Goal: Use online tool/utility: Utilize a website feature to perform a specific function

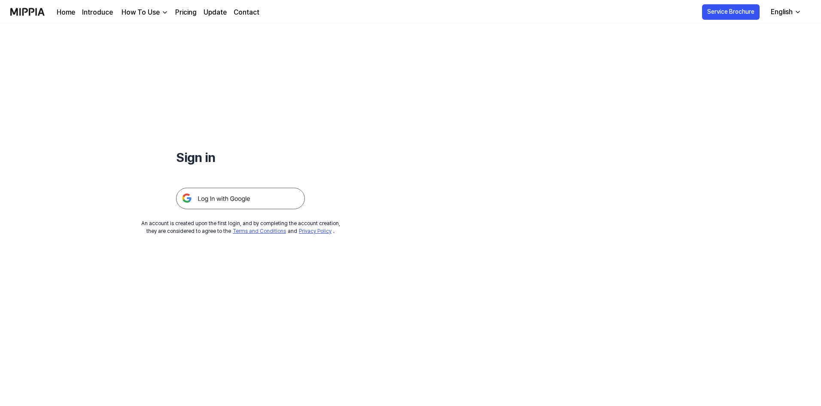
click at [249, 194] on img at bounding box center [240, 198] width 129 height 21
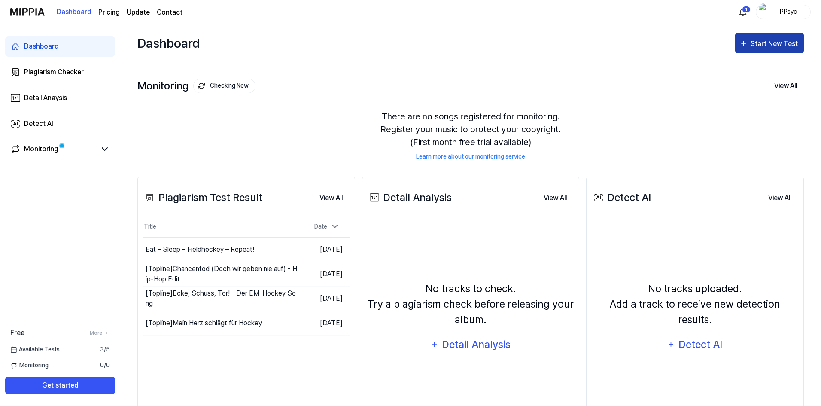
drag, startPoint x: 762, startPoint y: 43, endPoint x: 743, endPoint y: 42, distance: 18.5
click at [761, 43] on div "Start New Test" at bounding box center [775, 43] width 49 height 11
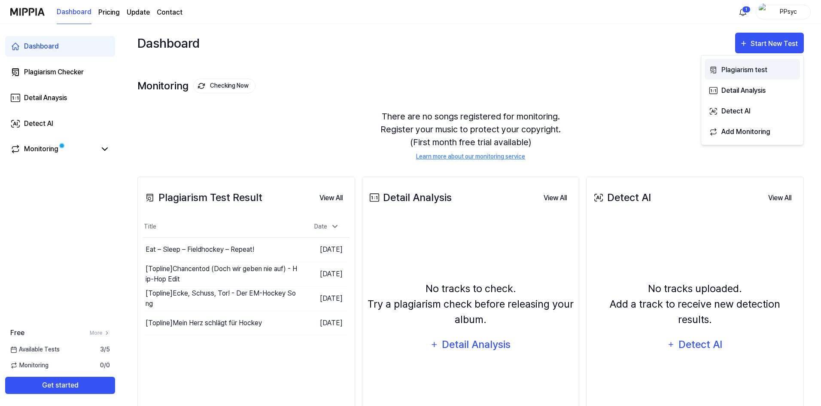
click at [764, 67] on div "Plagiarism test" at bounding box center [758, 69] width 75 height 11
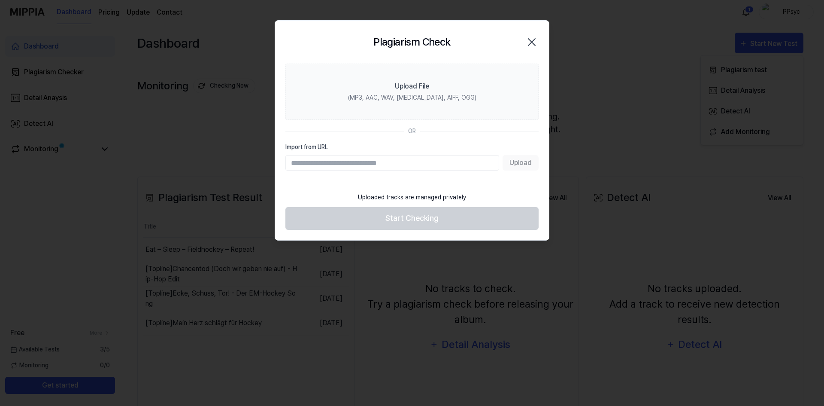
click at [426, 160] on input "Import from URL" at bounding box center [393, 162] width 214 height 15
drag, startPoint x: 474, startPoint y: 138, endPoint x: 462, endPoint y: 123, distance: 19.0
click at [474, 138] on section "Upload File (MP3, AAC, WAV, [MEDICAL_DATA], AIFF, OGG) OR Import from URL Upload" at bounding box center [412, 126] width 274 height 124
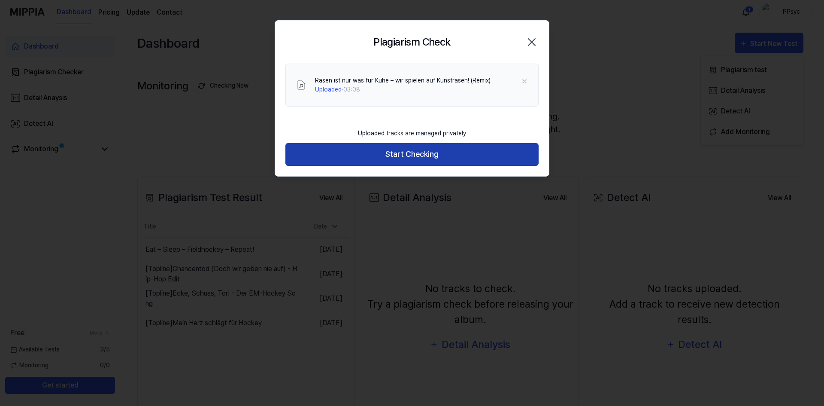
click at [464, 151] on button "Start Checking" at bounding box center [412, 154] width 253 height 23
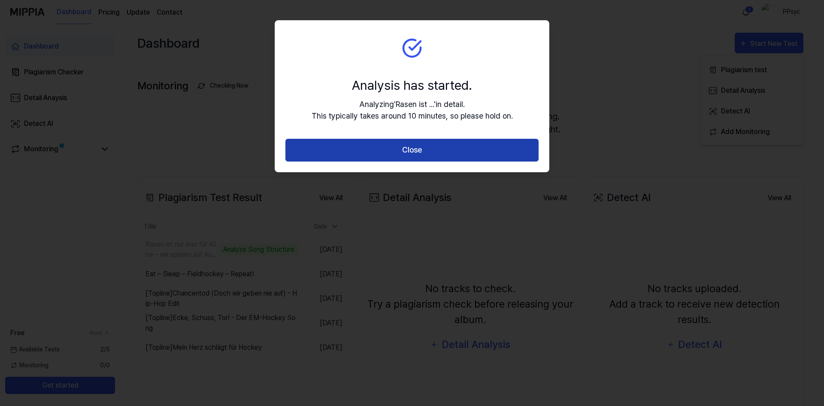
click at [463, 148] on button "Close" at bounding box center [412, 150] width 253 height 23
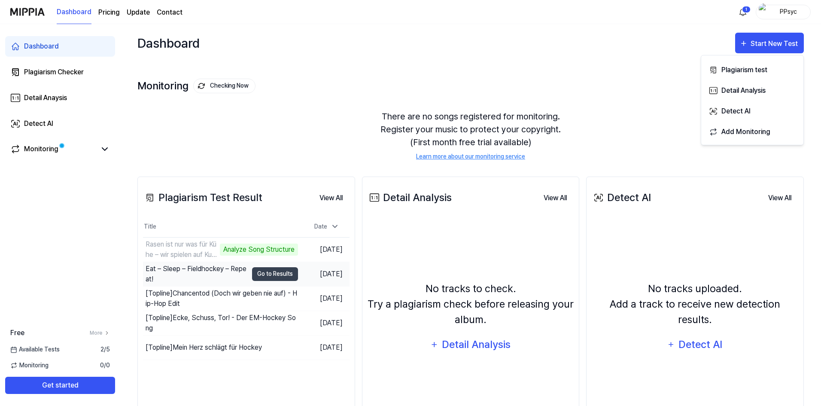
click at [200, 271] on div "Eat – Sleep – Fieldhockey – Repeat!" at bounding box center [197, 274] width 102 height 21
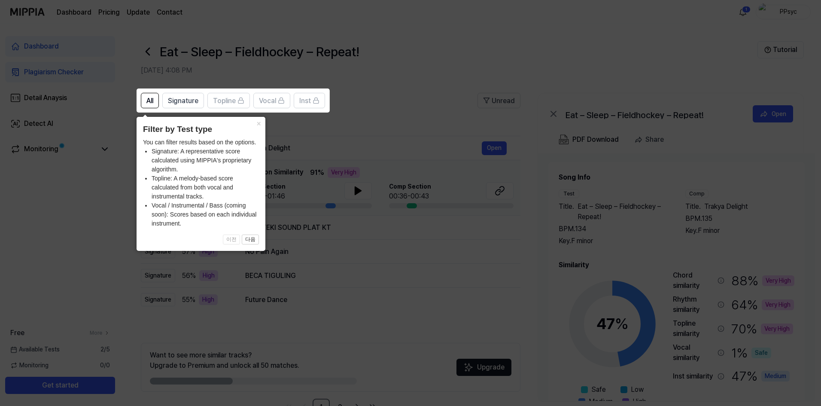
click at [549, 68] on icon at bounding box center [412, 203] width 824 height 406
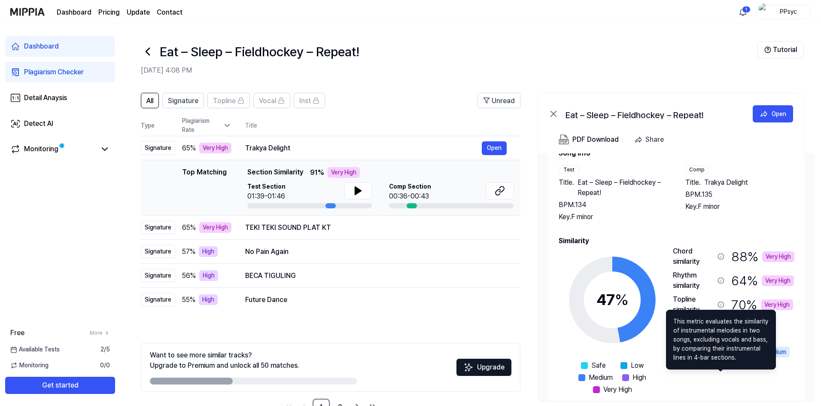
scroll to position [37, 0]
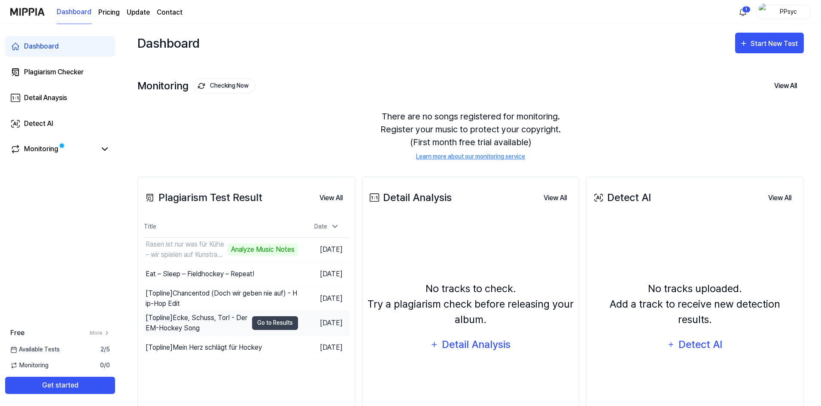
click at [201, 316] on div "[Topline] Ecke, Schuss, Tor! - Der EM-Hockey Song" at bounding box center [197, 323] width 102 height 21
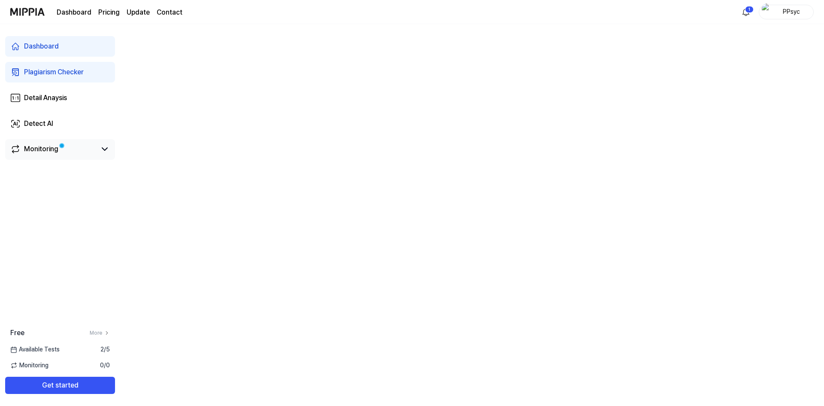
click at [66, 149] on link "Monitoring" at bounding box center [53, 149] width 86 height 10
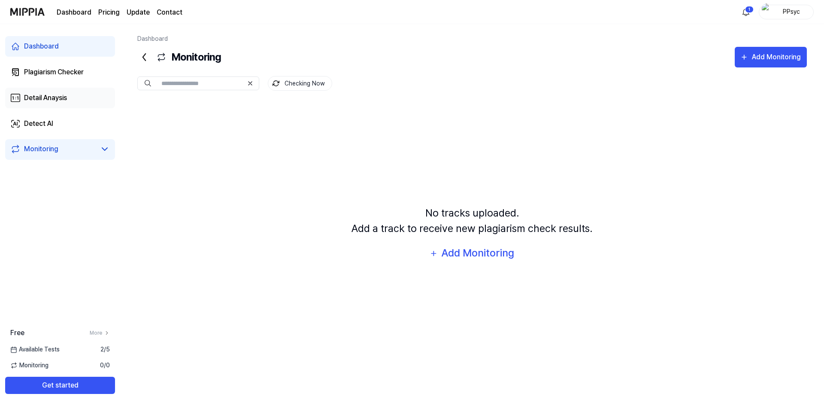
click at [43, 94] on div "Detail Anaysis" at bounding box center [45, 98] width 43 height 10
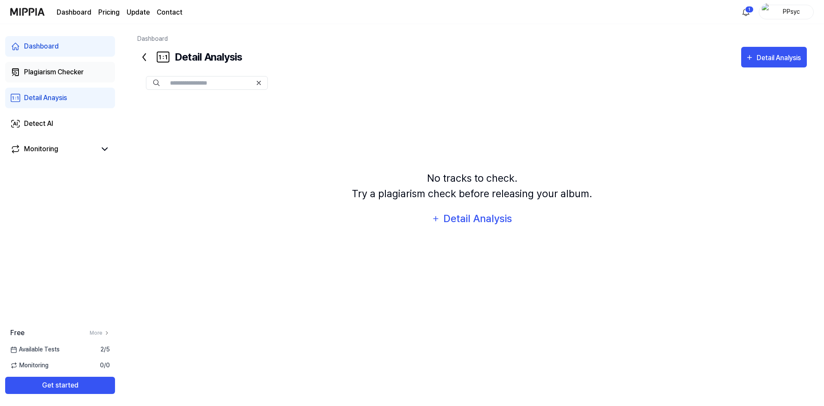
click at [56, 69] on div "Plagiarism Checker" at bounding box center [54, 72] width 60 height 10
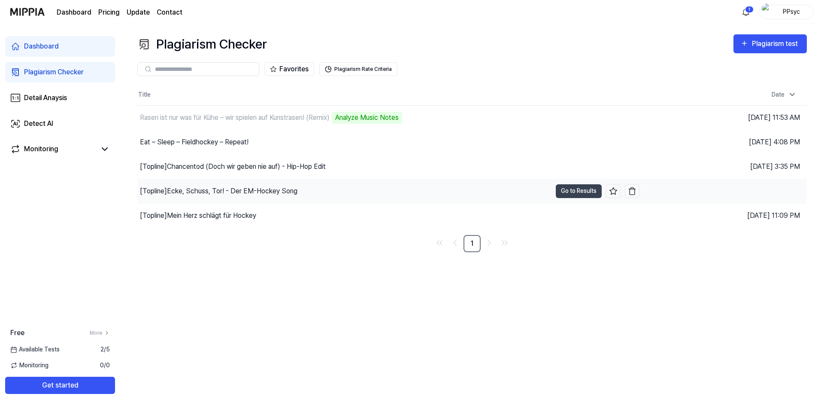
click at [250, 189] on div "[Topline] Ecke, Schuss, Tor! - Der EM-Hockey Song" at bounding box center [219, 191] width 158 height 10
click at [577, 188] on button "Go to Results" at bounding box center [579, 191] width 46 height 14
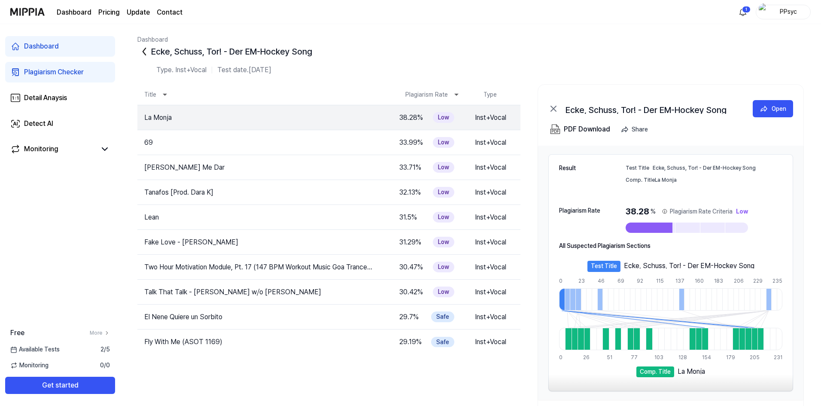
click at [70, 76] on div "Plagiarism Checker" at bounding box center [54, 72] width 60 height 10
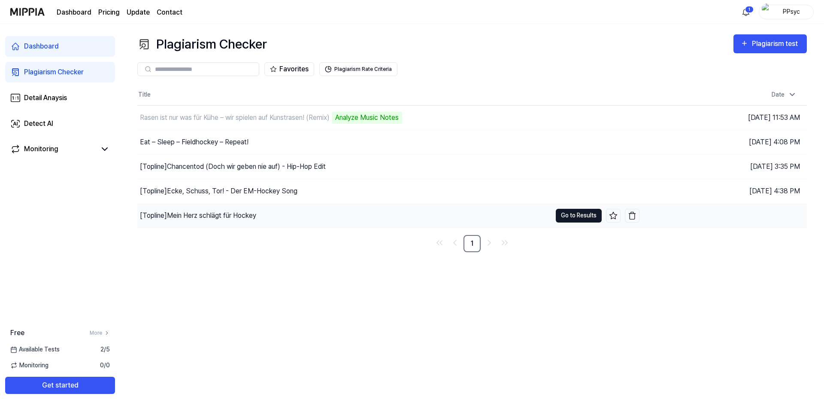
click at [569, 217] on button "Go to Results" at bounding box center [579, 216] width 46 height 14
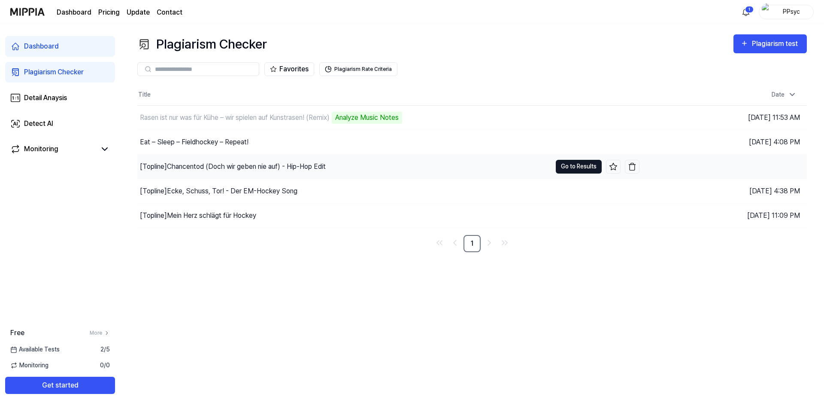
click at [579, 167] on button "Go to Results" at bounding box center [579, 167] width 46 height 14
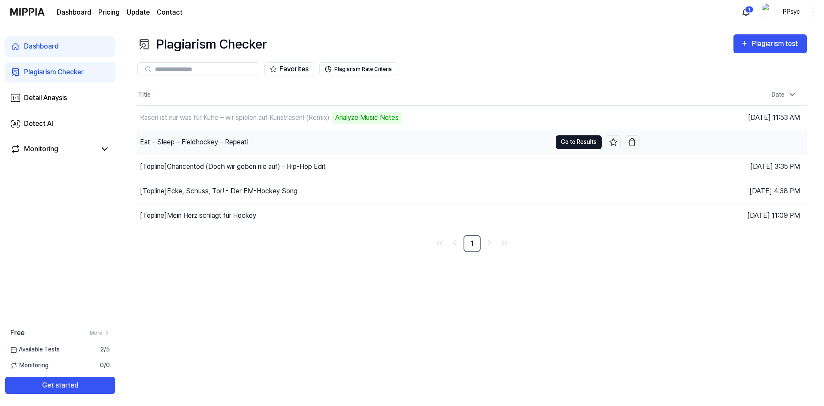
click at [580, 142] on button "Go to Results" at bounding box center [579, 142] width 46 height 14
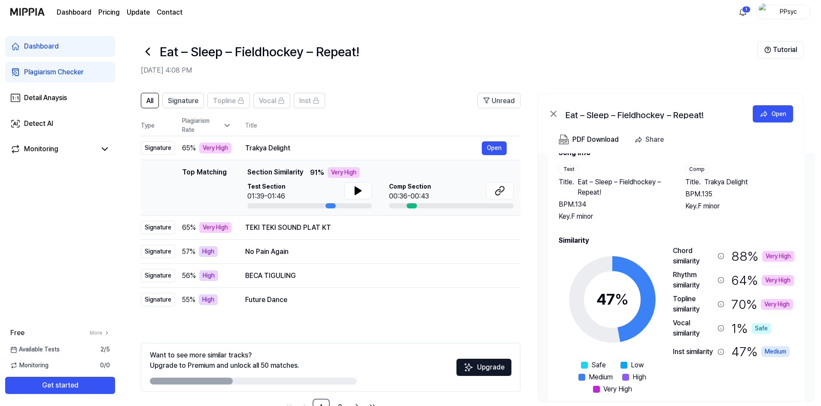
scroll to position [37, 0]
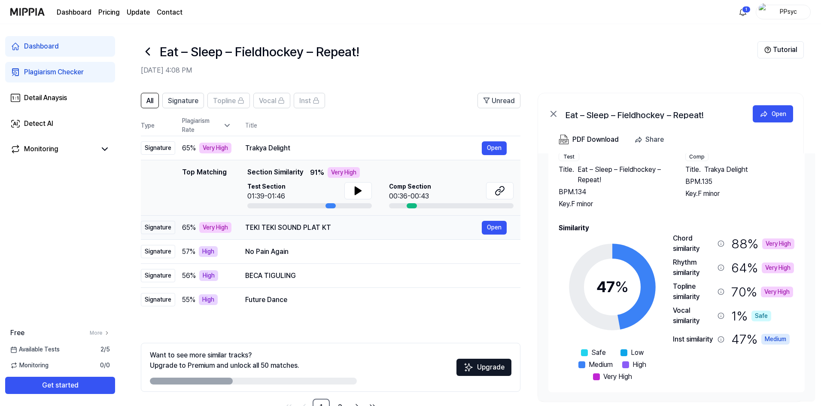
click at [342, 226] on div "TEKI TEKI SOUND PLAT KT" at bounding box center [363, 227] width 237 height 10
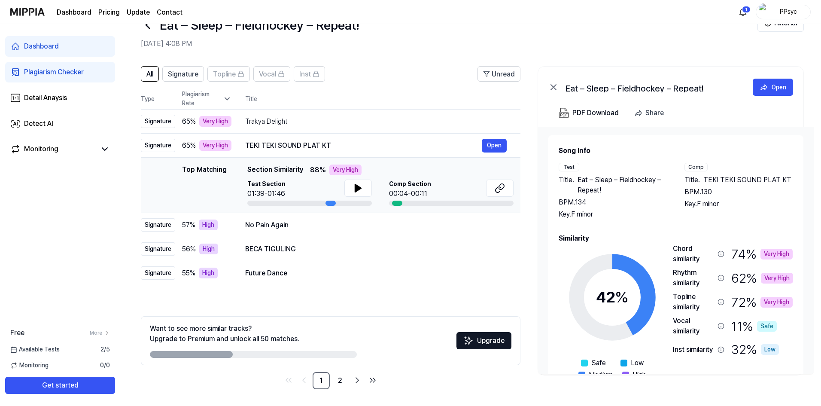
scroll to position [27, 0]
click at [63, 72] on div "Plagiarism Checker" at bounding box center [54, 72] width 60 height 10
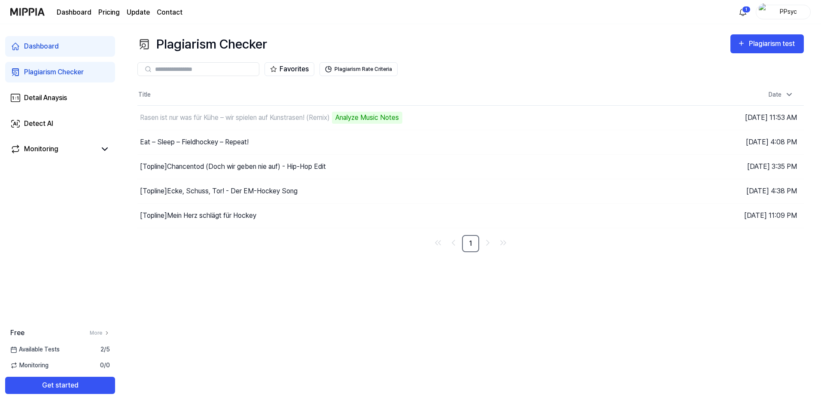
scroll to position [0, 0]
click at [766, 45] on div "Plagiarism test" at bounding box center [776, 43] width 48 height 11
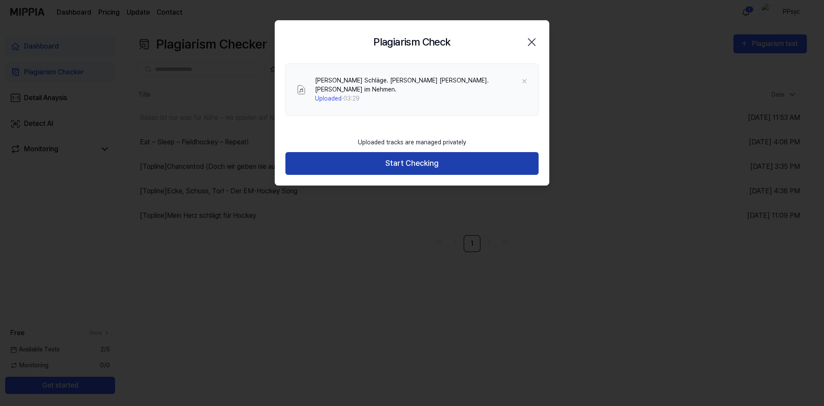
click at [435, 155] on button "Start Checking" at bounding box center [412, 163] width 253 height 23
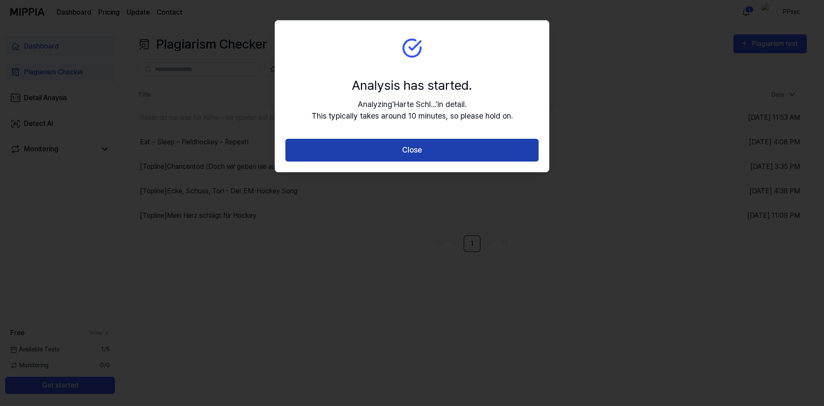
click at [420, 153] on button "Close" at bounding box center [412, 150] width 253 height 23
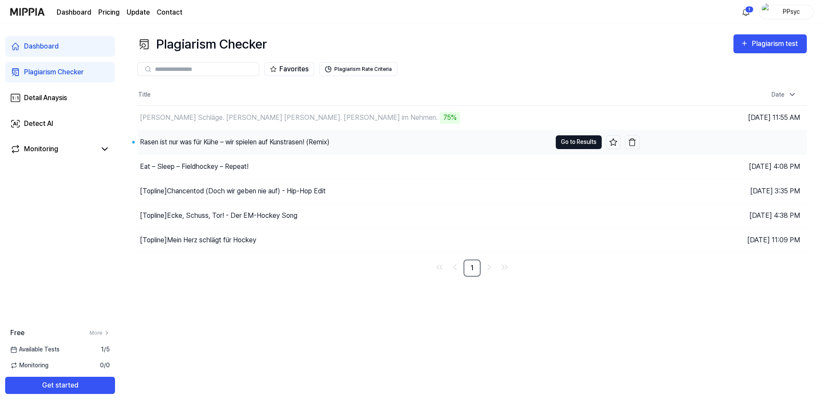
click at [577, 142] on button "Go to Results" at bounding box center [579, 142] width 46 height 14
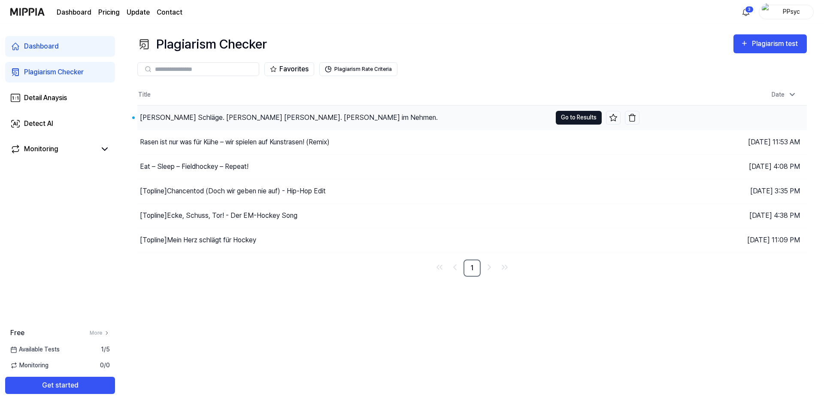
click at [573, 116] on button "Go to Results" at bounding box center [579, 118] width 46 height 14
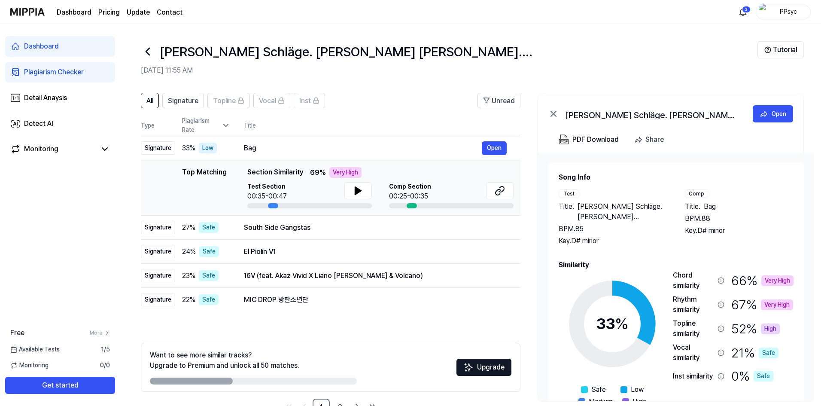
drag, startPoint x: 403, startPoint y: 58, endPoint x: 432, endPoint y: 59, distance: 28.4
